Goal: Transaction & Acquisition: Purchase product/service

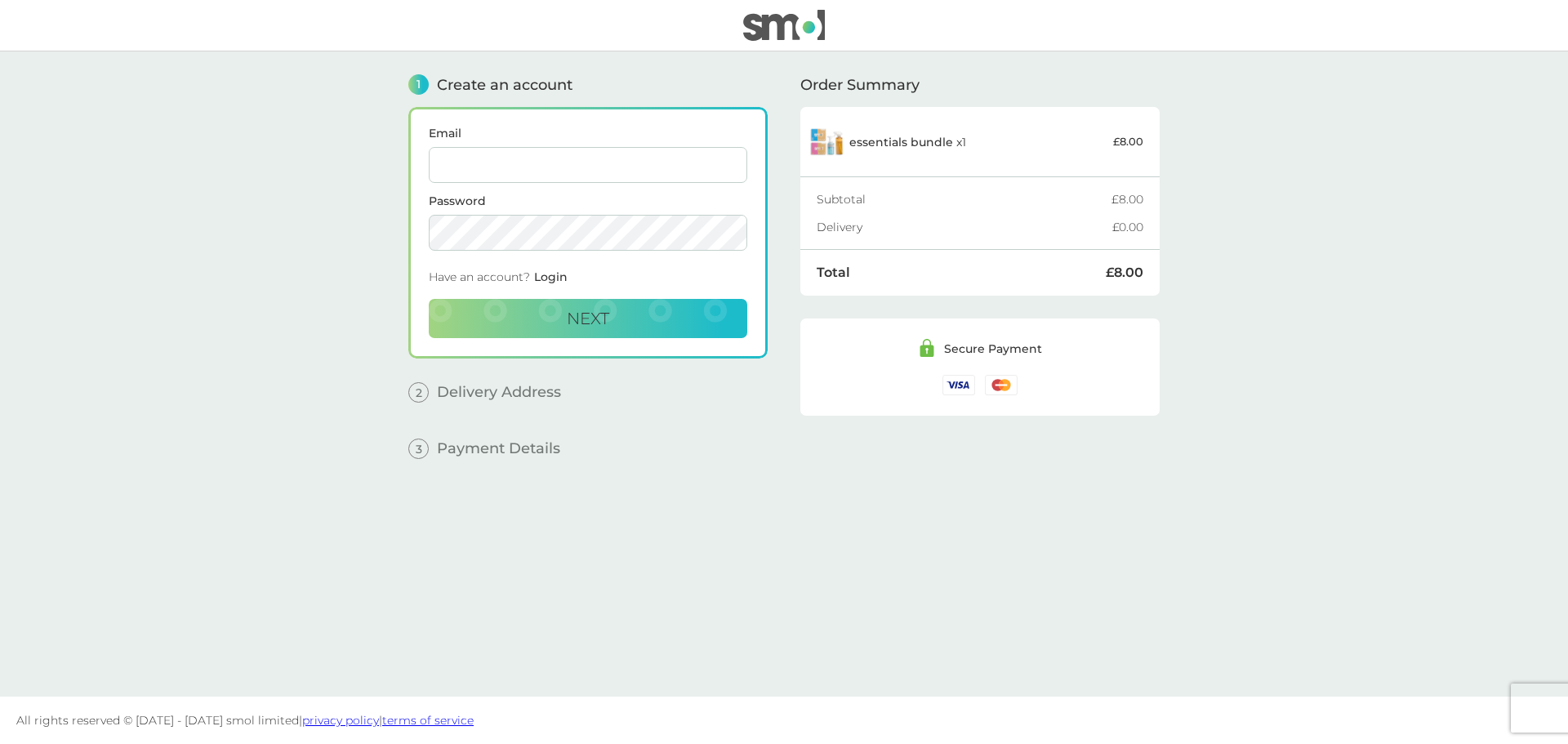
click at [552, 150] on input "Email" at bounding box center [588, 165] width 318 height 36
type input "[EMAIL_ADDRESS][DOMAIN_NAME]"
click at [552, 335] on button "Next" at bounding box center [588, 318] width 318 height 39
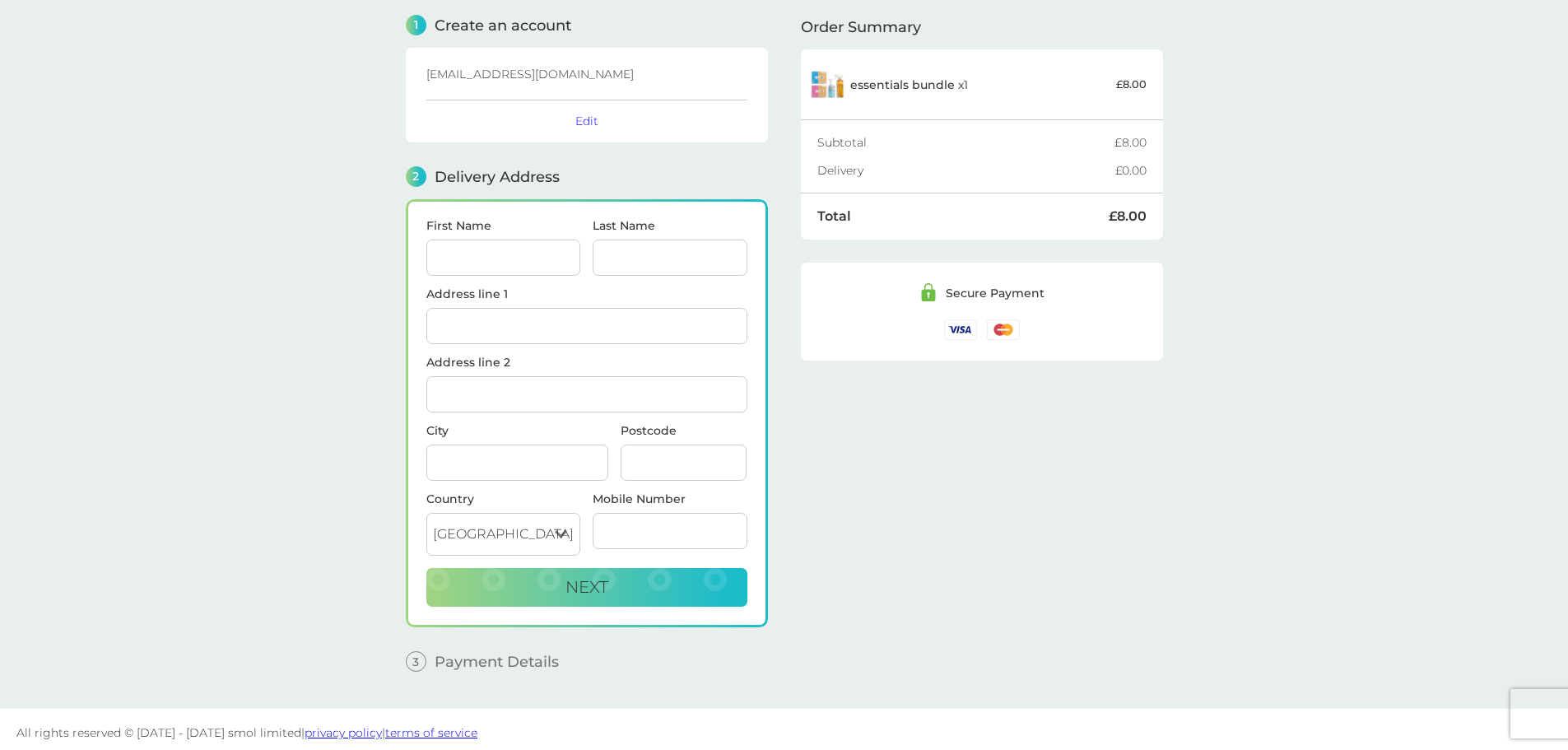
scroll to position [67, 0]
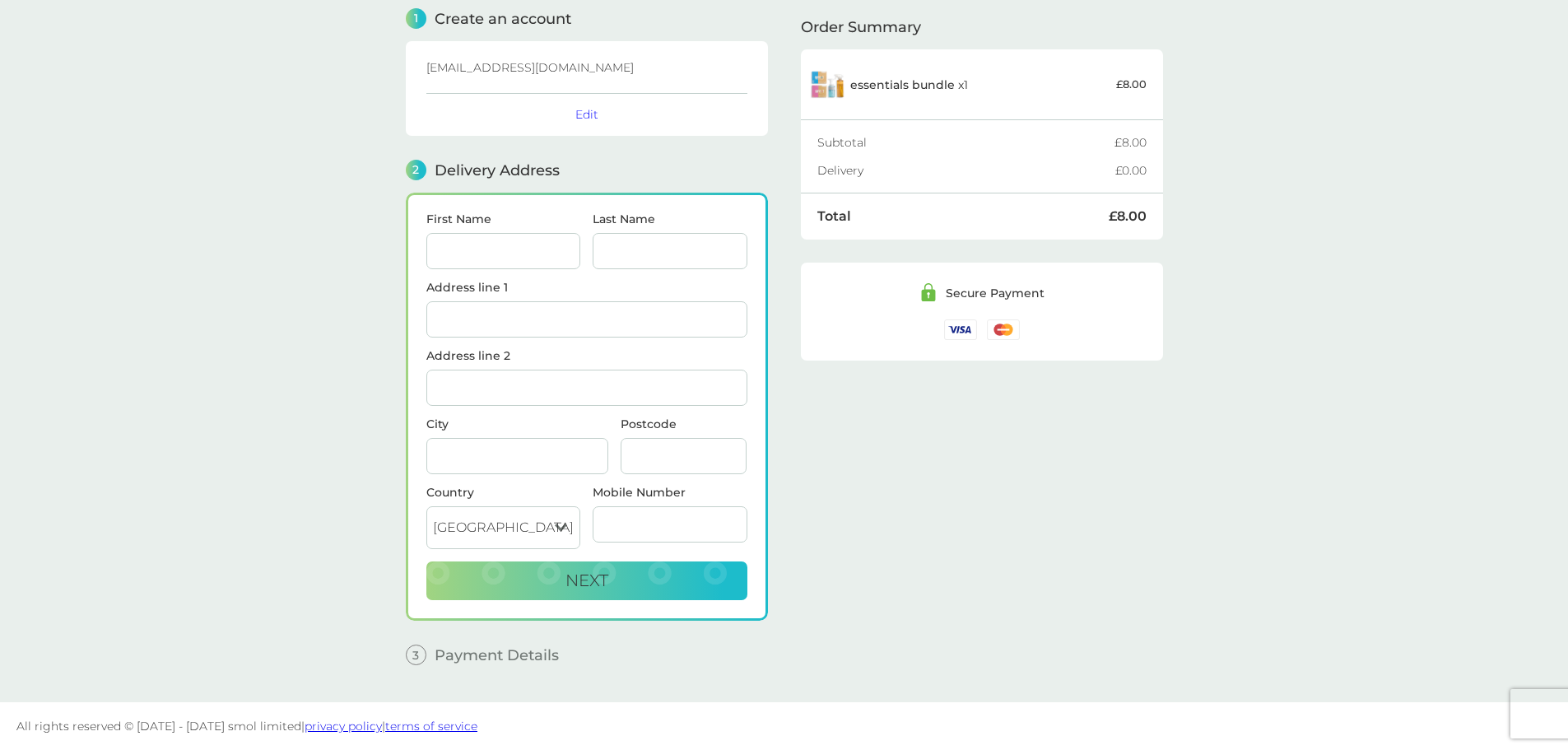
click at [474, 229] on span "First Name" at bounding box center [504, 240] width 154 height 56
click at [470, 234] on input "First Name" at bounding box center [504, 251] width 154 height 36
type input "[PERSON_NAME]"
type input "4 cavalry close"
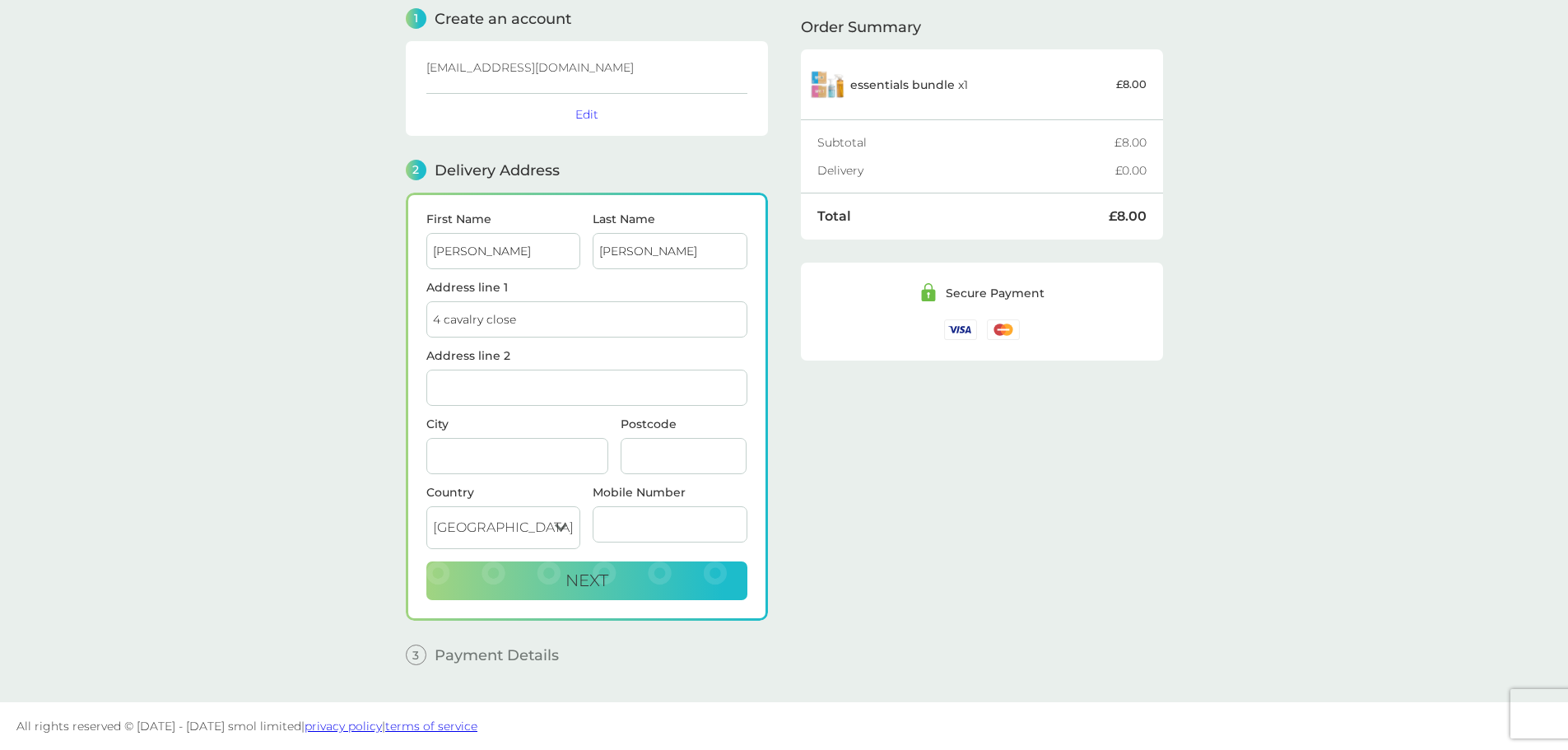
type input "Canterbury"
type input "CT11GS"
type input "07545283683"
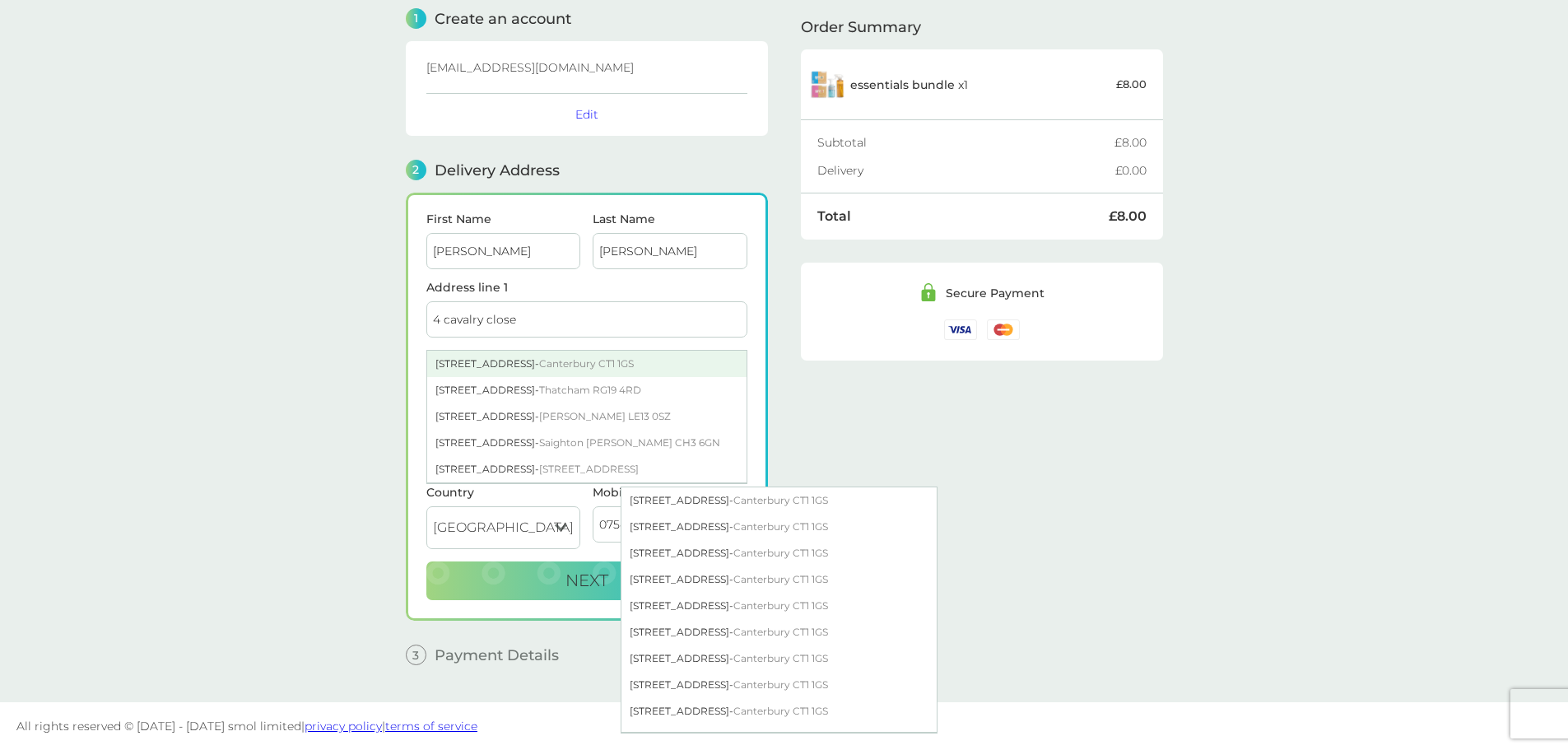
click at [687, 370] on div "4 Cavalry Close - Canterbury CT1 1GS" at bounding box center [587, 364] width 319 height 27
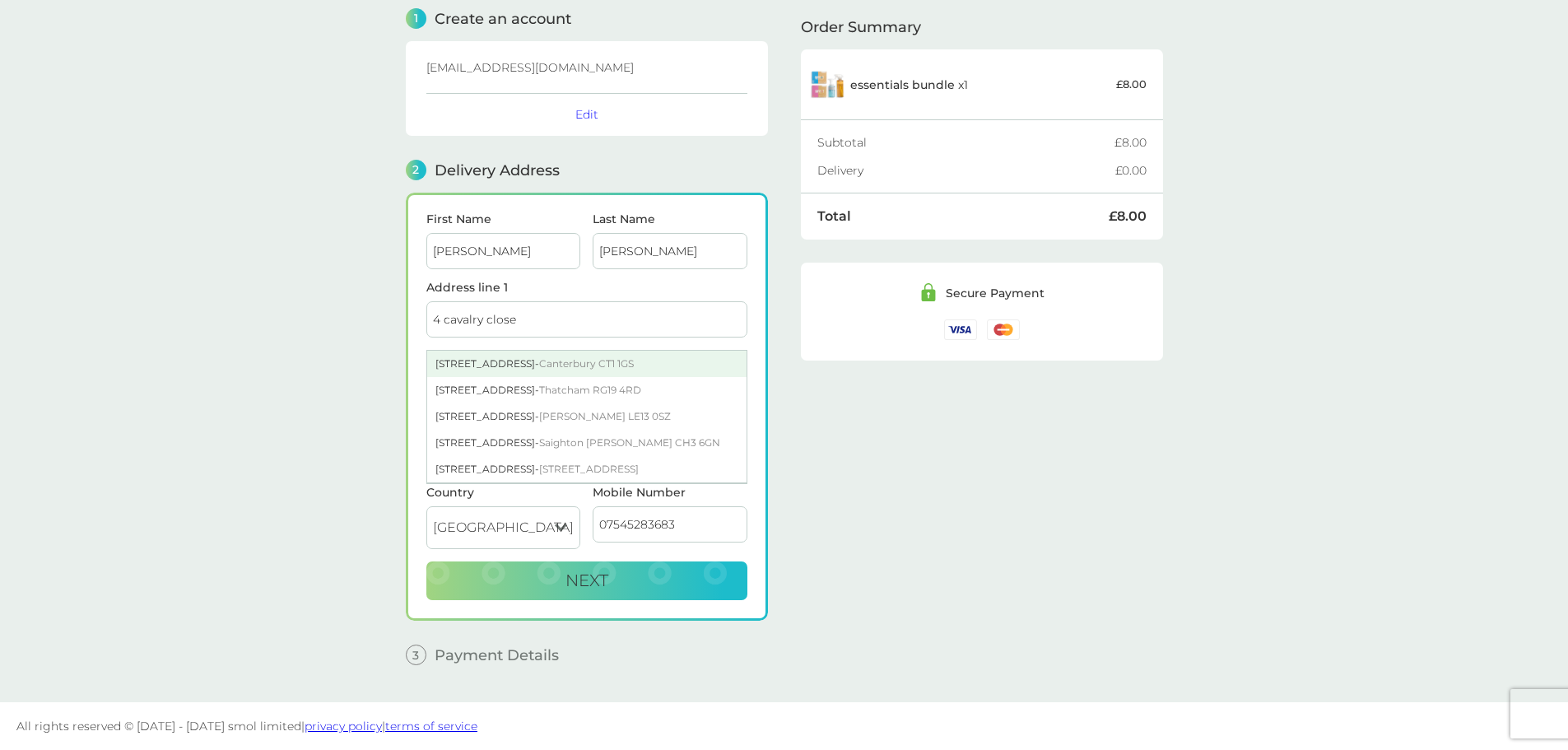
type input "[STREET_ADDRESS]"
type input "CT1 1GS"
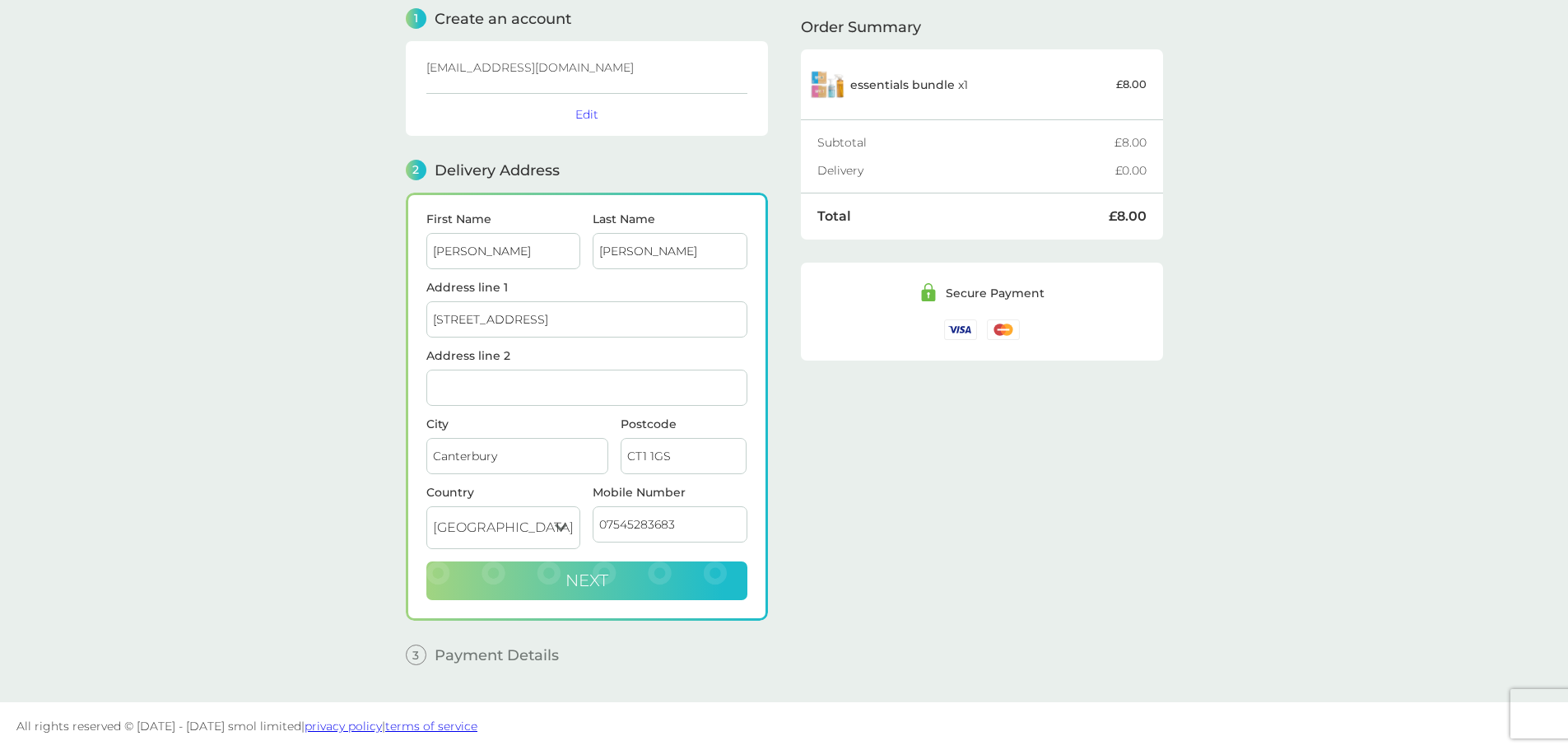
click at [646, 575] on button "Next" at bounding box center [587, 581] width 321 height 39
checkbox input "true"
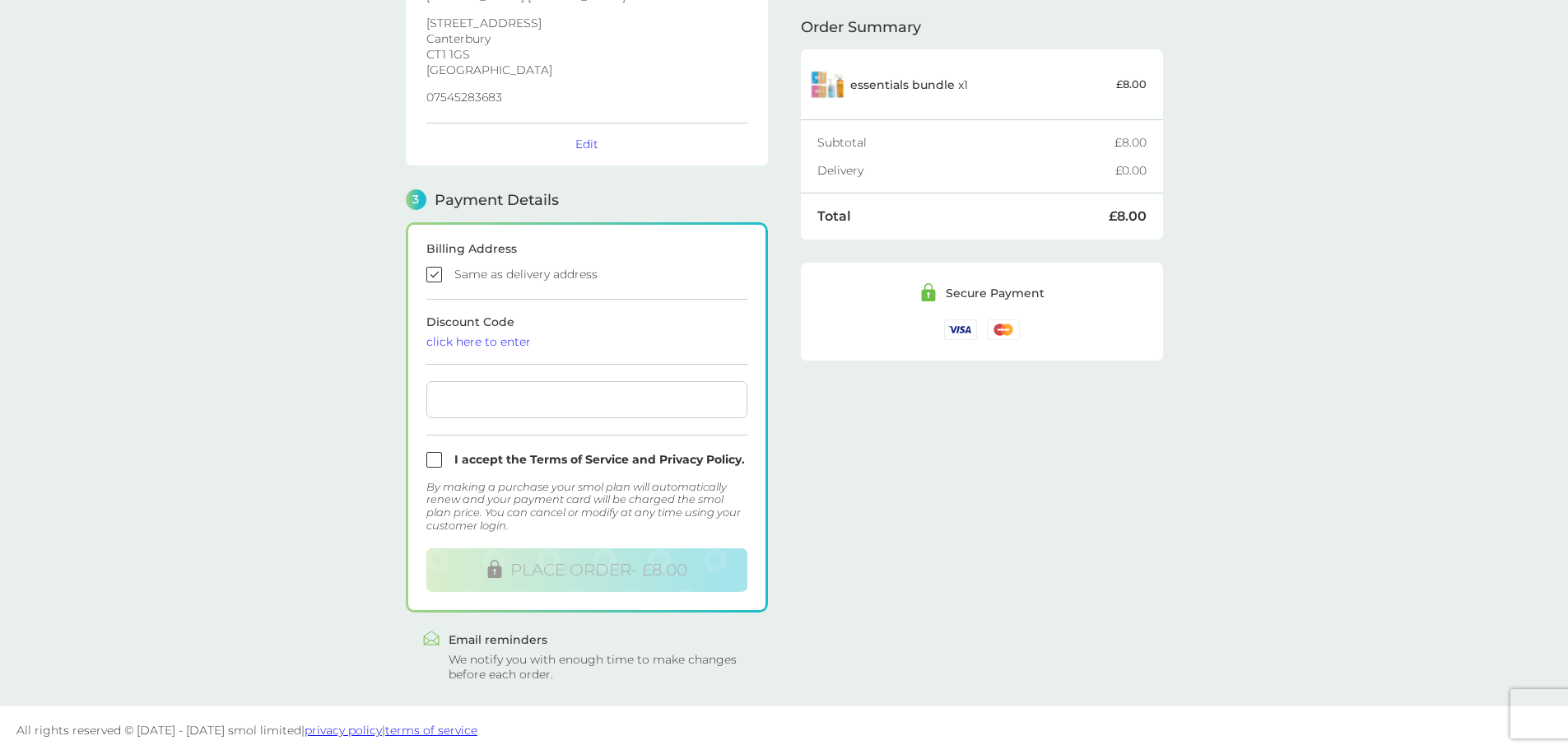
scroll to position [293, 0]
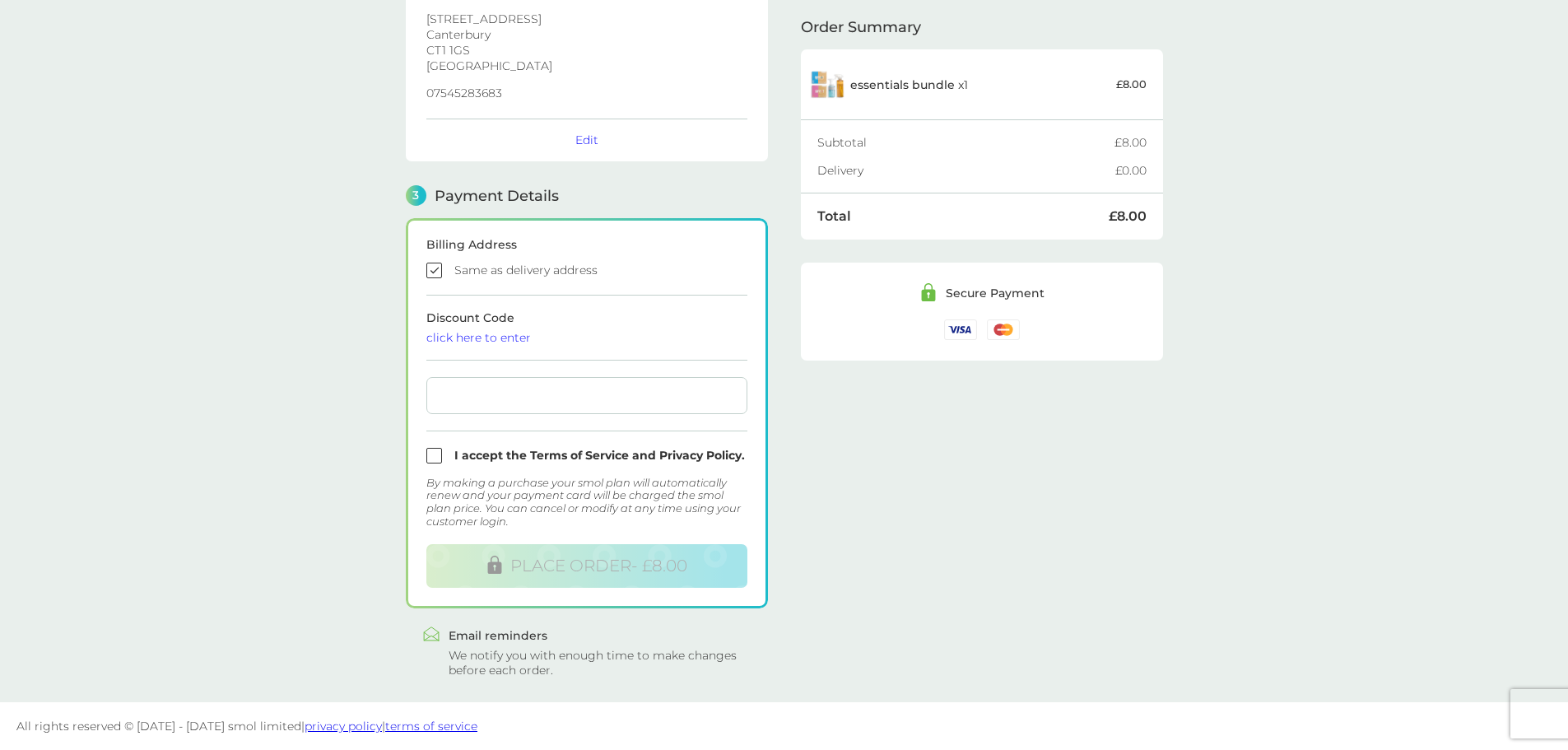
click at [499, 385] on div at bounding box center [587, 395] width 321 height 37
click at [445, 474] on form "Billing Address Same as delivery address Discount Code click here to enter I ac…" at bounding box center [587, 413] width 321 height 349
click at [442, 464] on form "Billing Address Same as delivery address Discount Code click here to enter I ac…" at bounding box center [587, 413] width 321 height 349
click at [440, 464] on form "Billing Address Same as delivery address Discount Code click here to enter I ac…" at bounding box center [587, 413] width 321 height 349
click at [435, 462] on input "checkbox" at bounding box center [587, 456] width 321 height 15
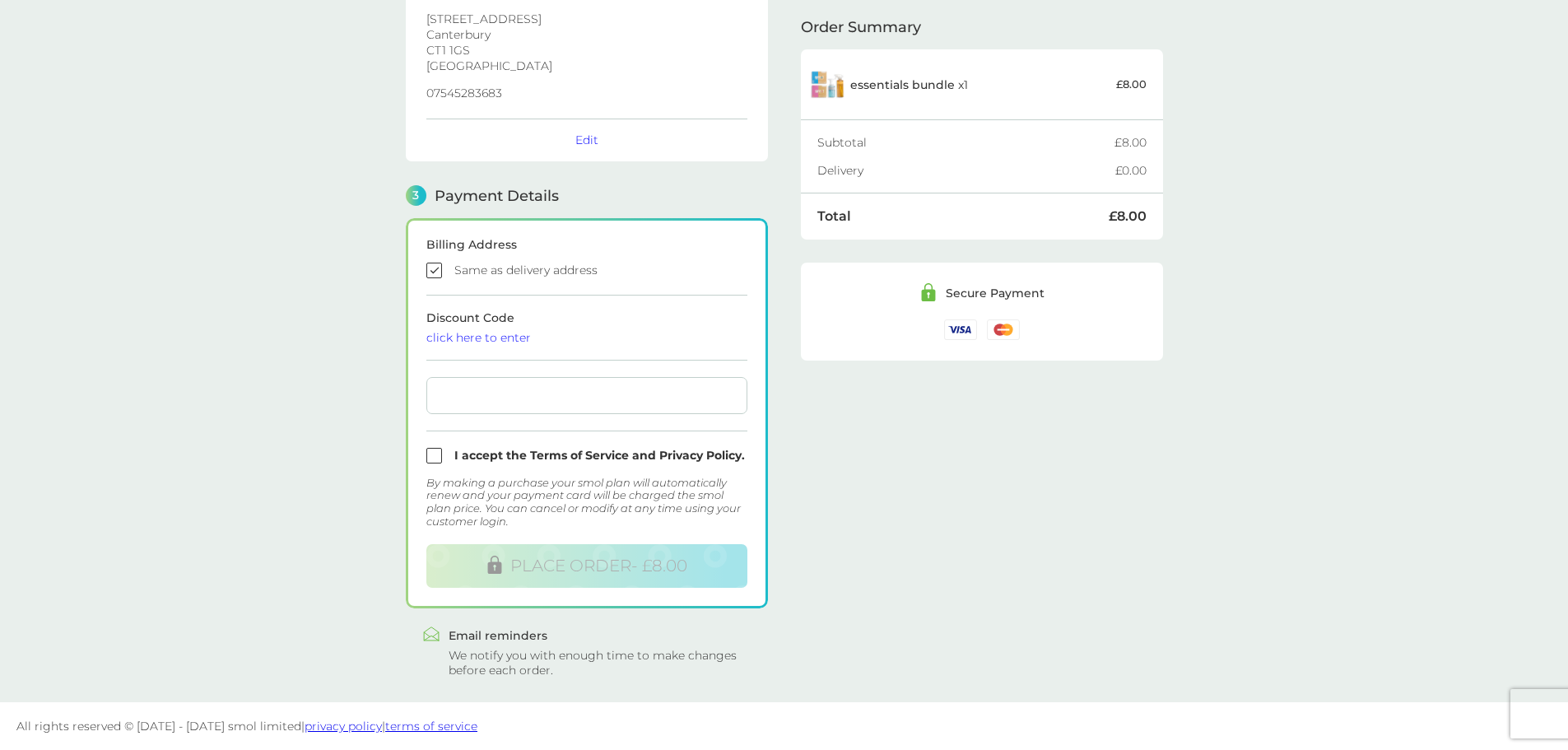
checkbox input "true"
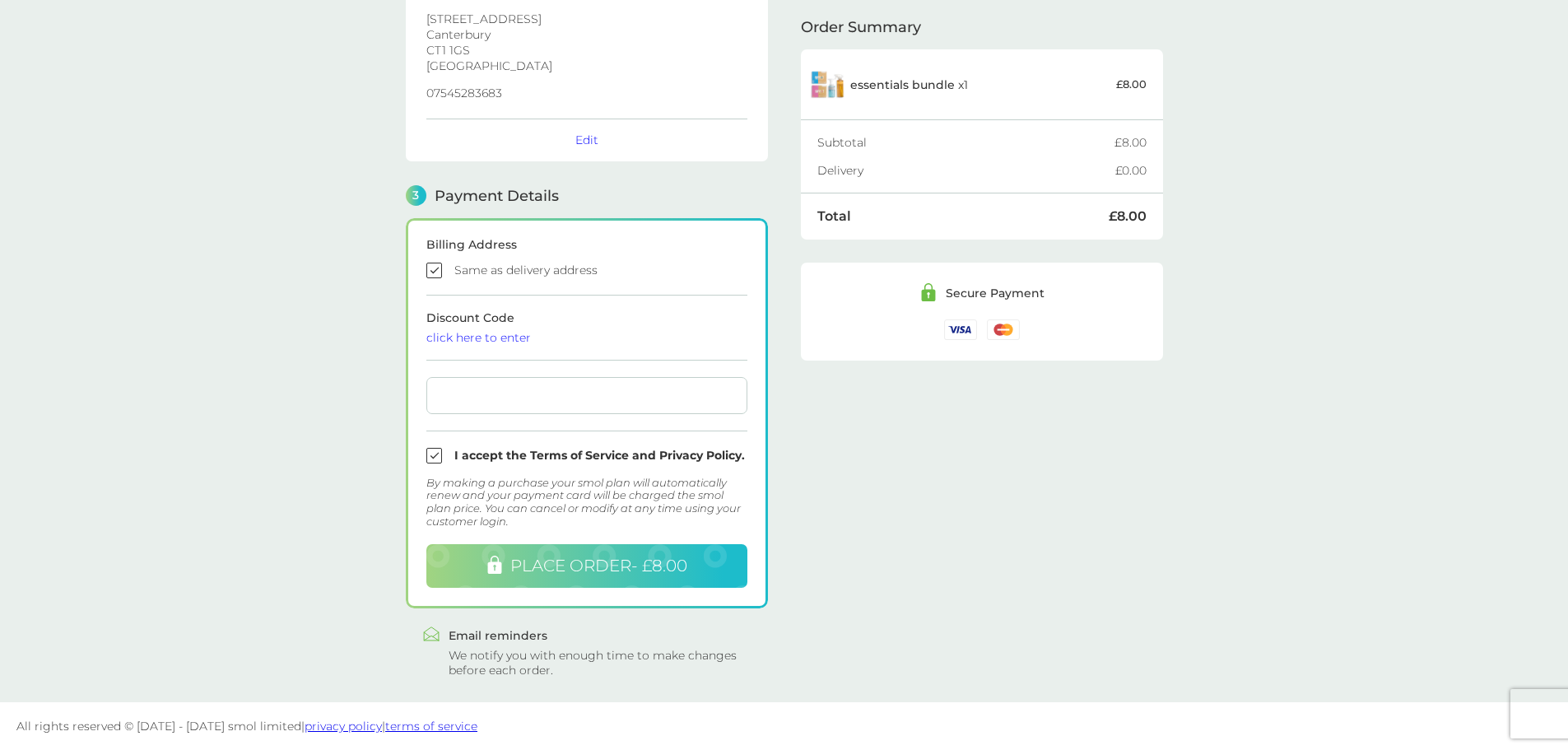
click at [560, 574] on span "PLACE ORDER - £8.00" at bounding box center [599, 565] width 177 height 20
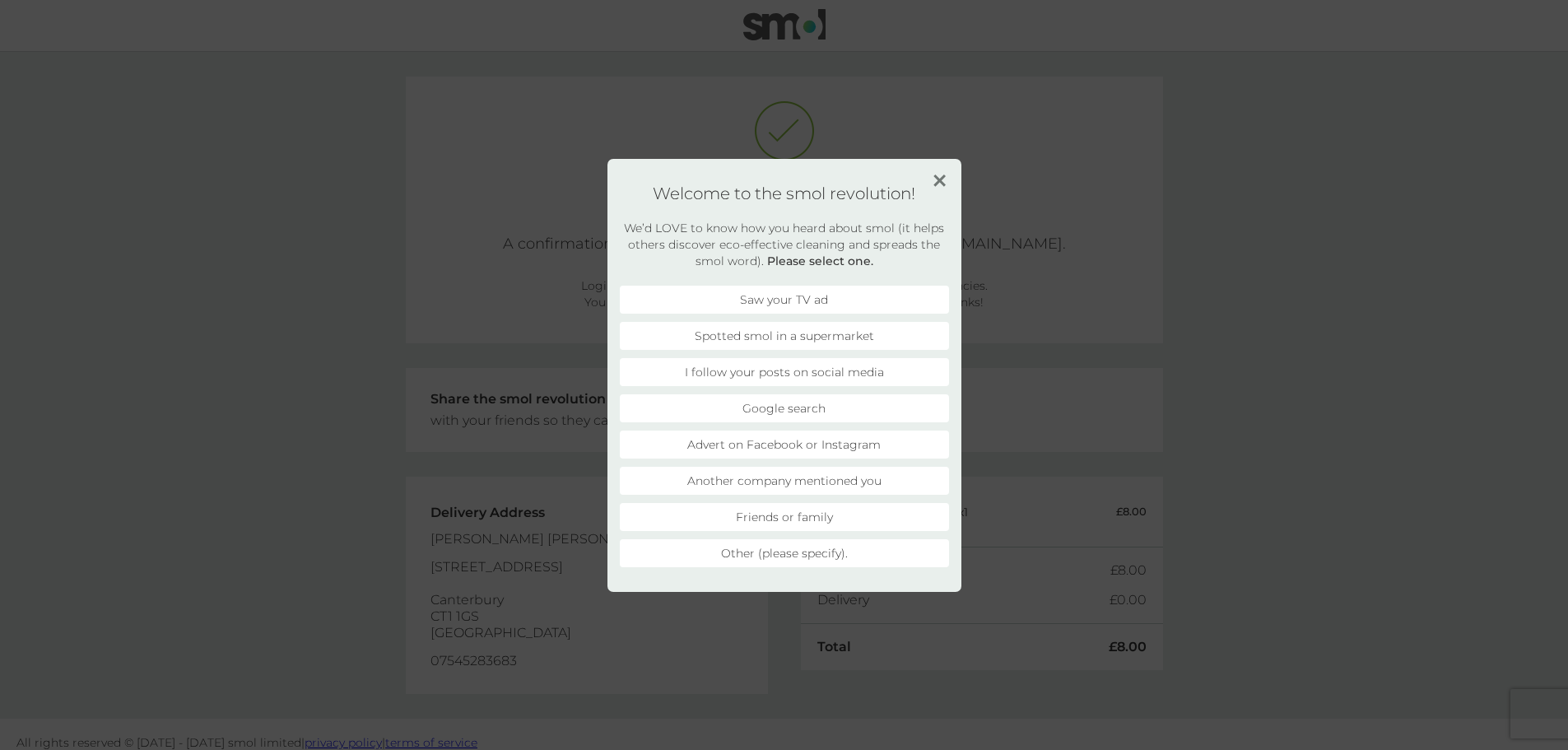
click at [942, 184] on img at bounding box center [940, 180] width 12 height 12
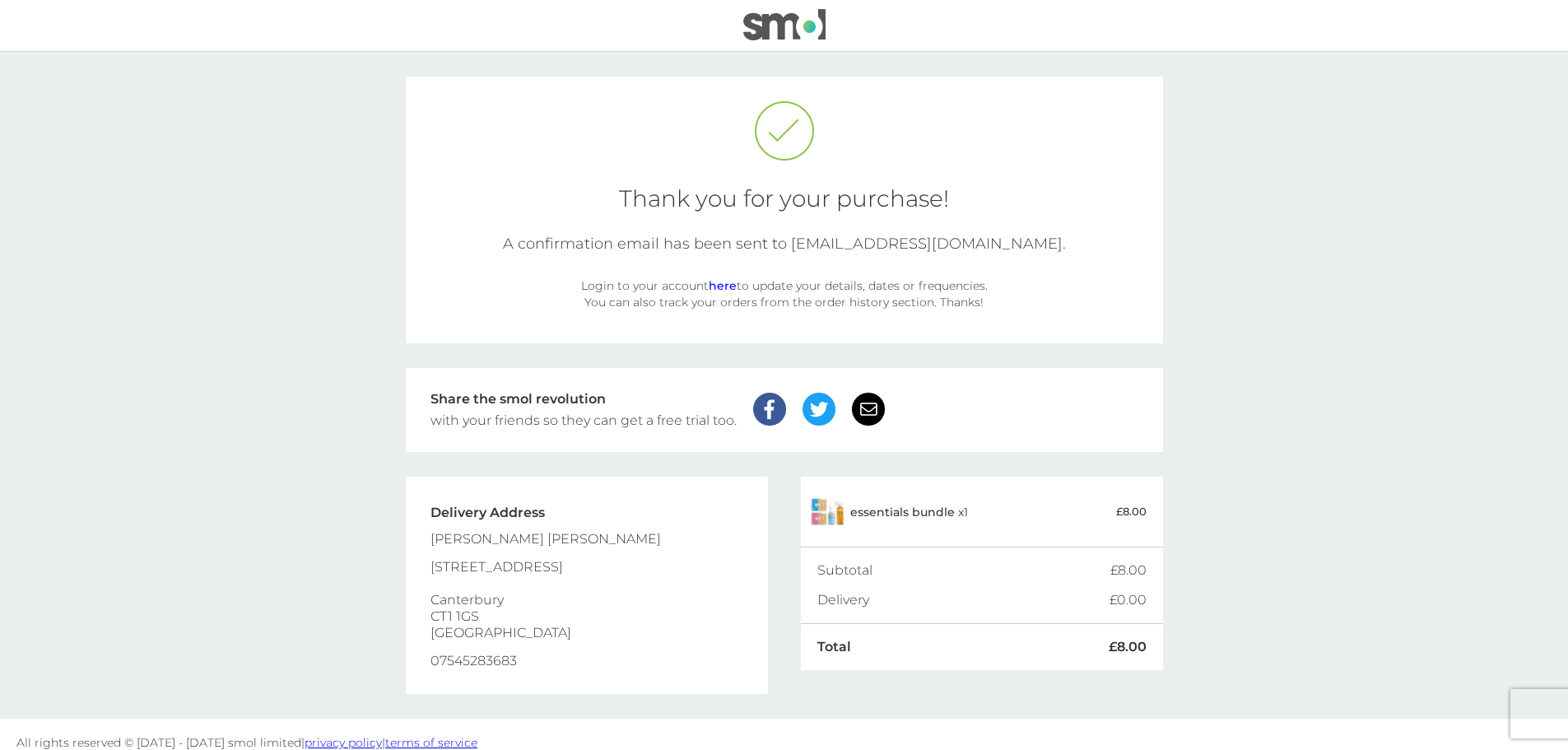
scroll to position [16, 0]
